Goal: Browse casually

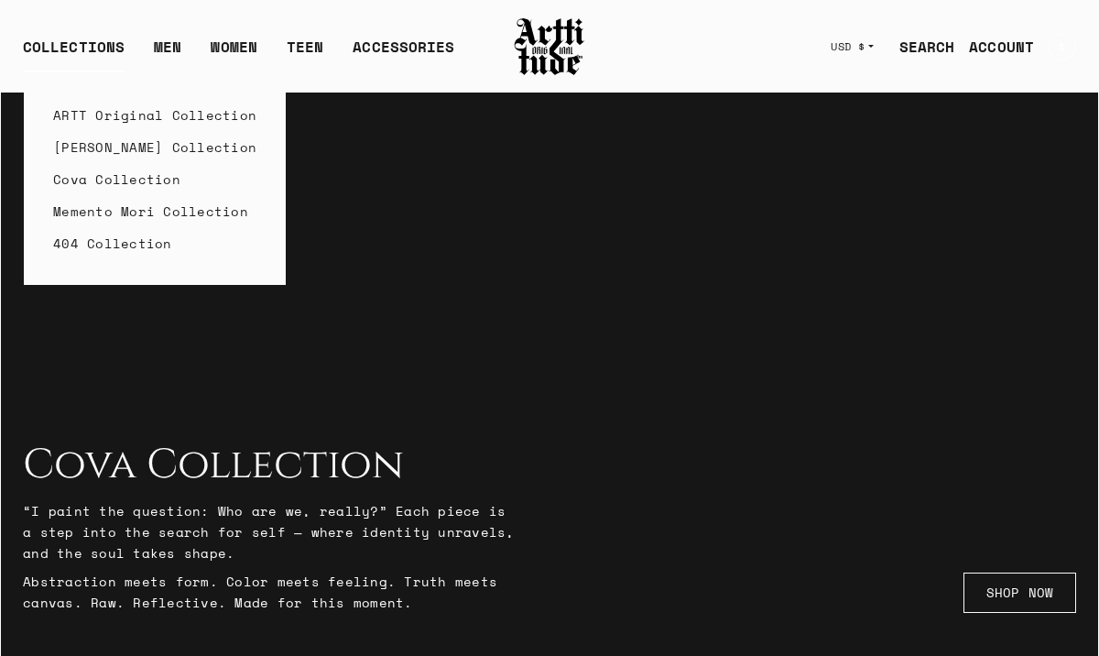
click at [71, 117] on link "ARTT Original Collection" at bounding box center [154, 115] width 203 height 32
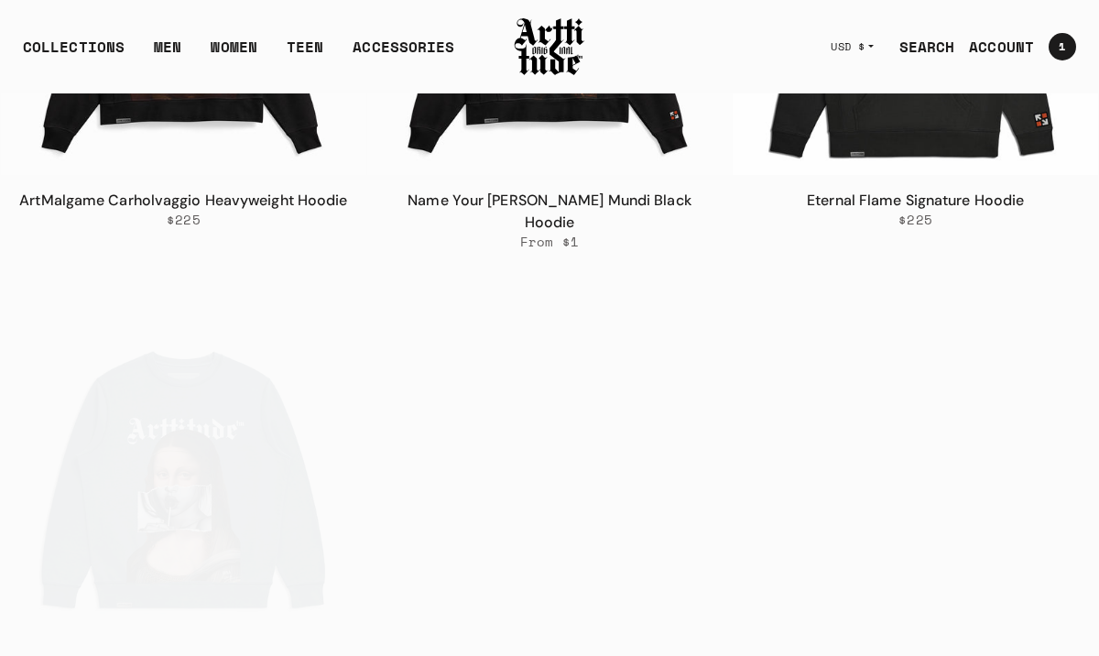
scroll to position [1043, 0]
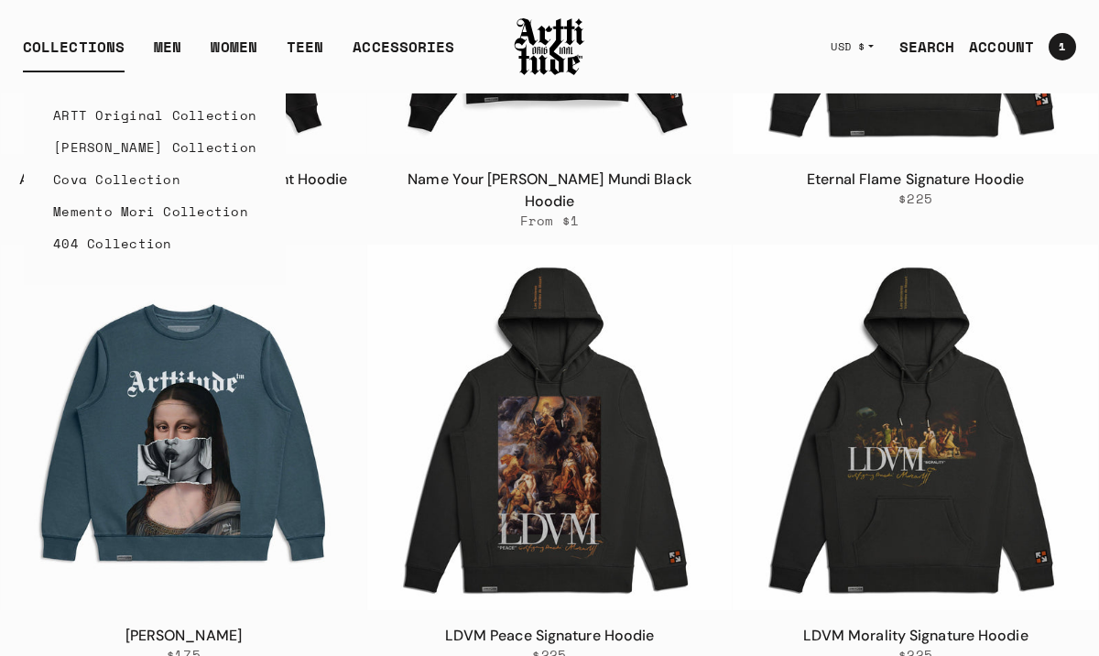
click at [86, 213] on link "Memento Mori Collection" at bounding box center [154, 211] width 203 height 32
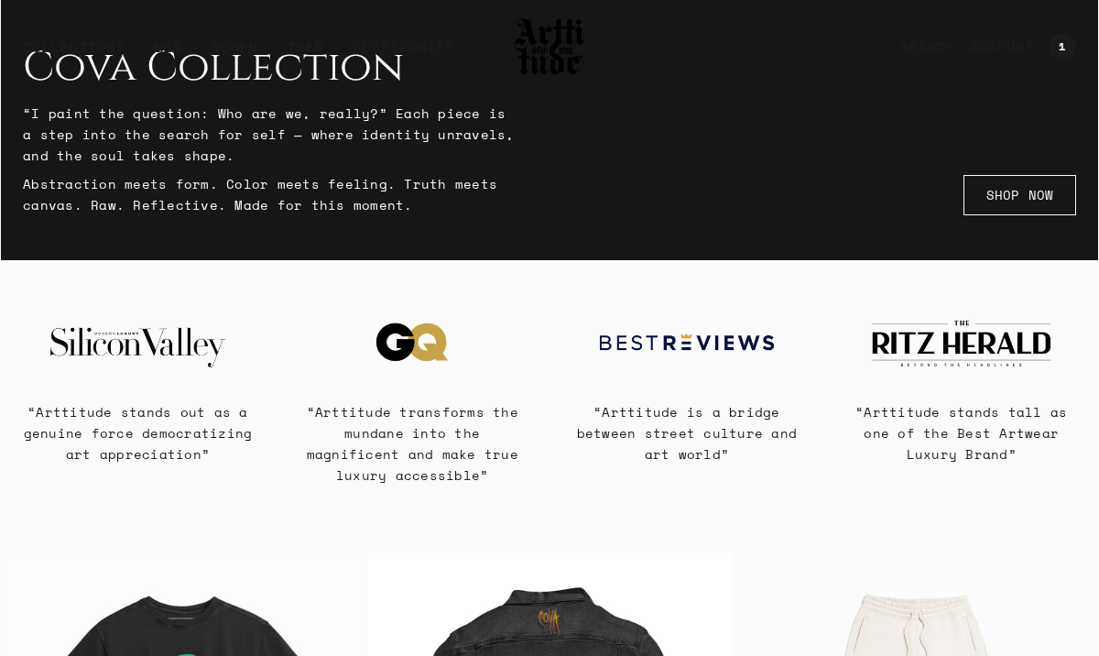
scroll to position [367, 0]
